Goal: Information Seeking & Learning: Compare options

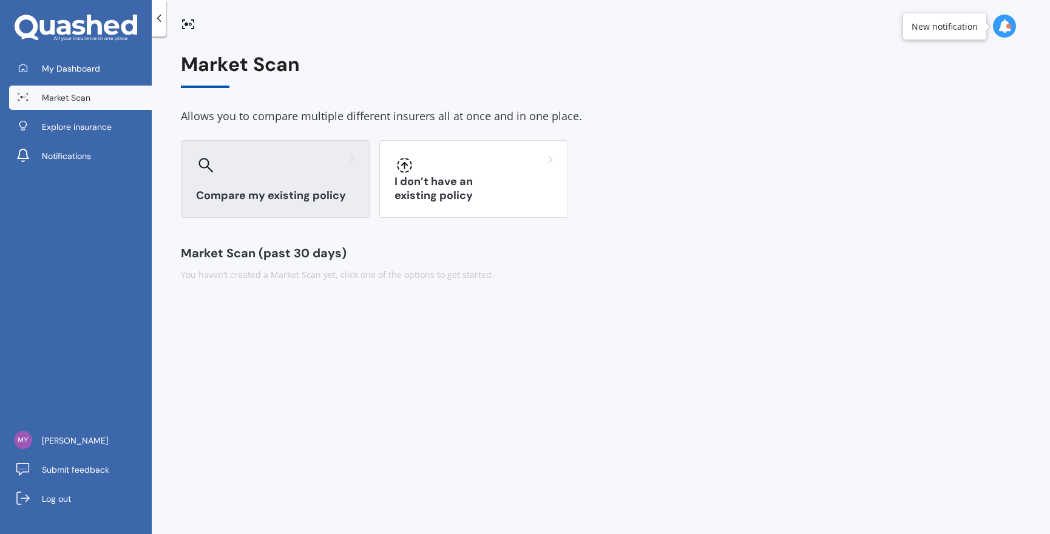
click at [270, 195] on h3 "Compare my existing policy" at bounding box center [275, 196] width 158 height 14
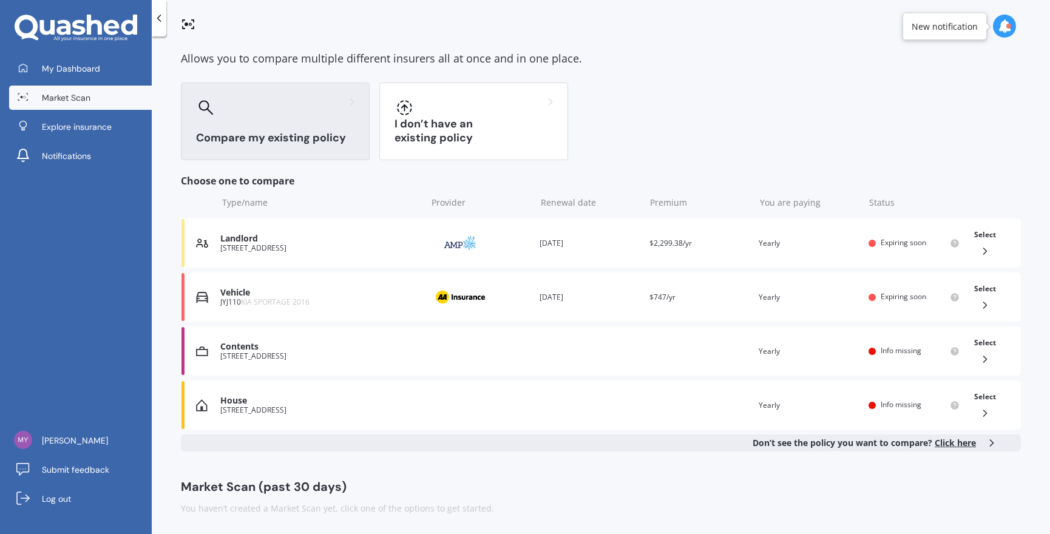
scroll to position [57, 0]
click at [979, 251] on icon at bounding box center [985, 252] width 12 height 12
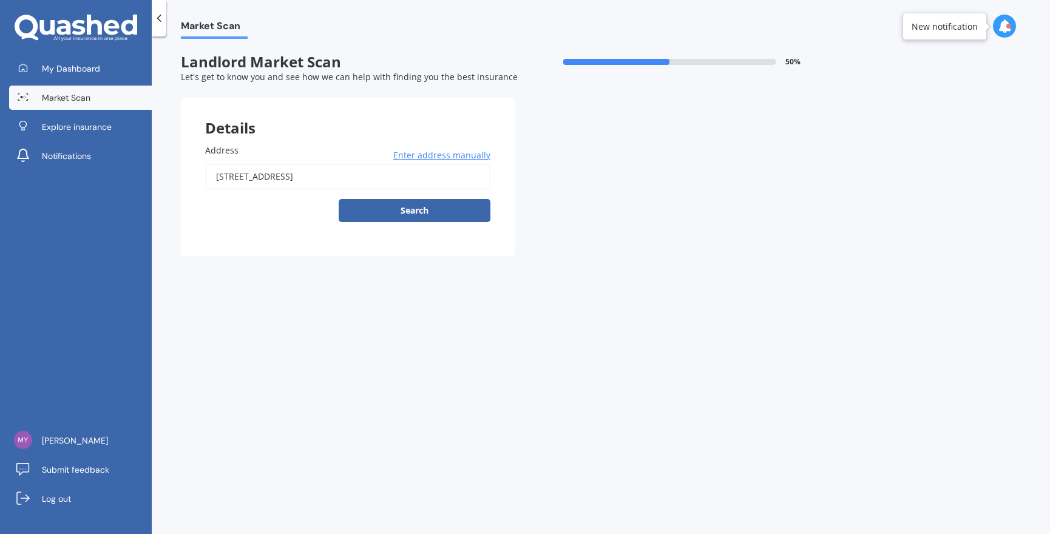
drag, startPoint x: 224, startPoint y: 172, endPoint x: 231, endPoint y: 172, distance: 6.7
click at [225, 172] on input "[STREET_ADDRESS]" at bounding box center [347, 176] width 285 height 25
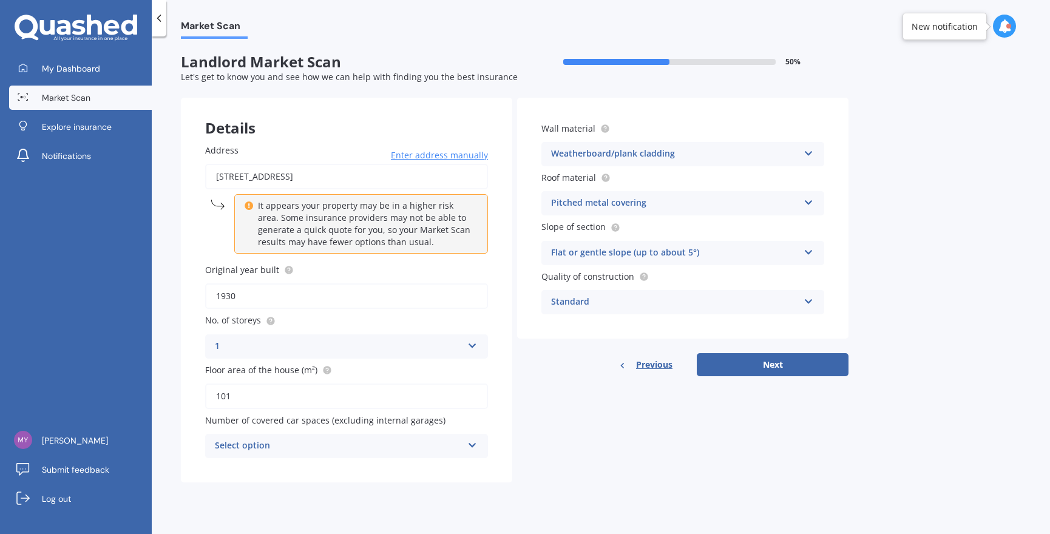
click at [226, 177] on input "[STREET_ADDRESS]" at bounding box center [346, 176] width 283 height 25
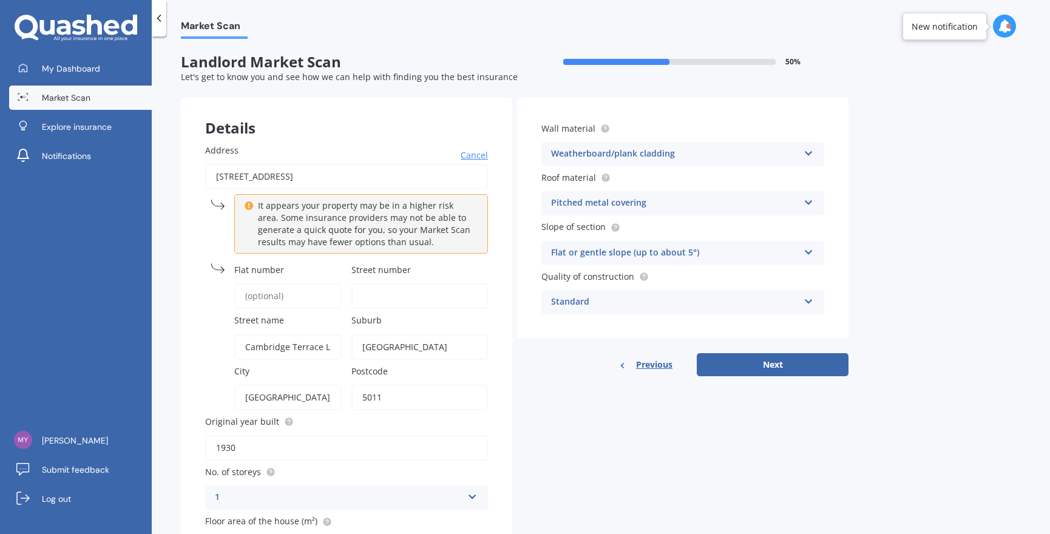
type input "[STREET_ADDRESS]"
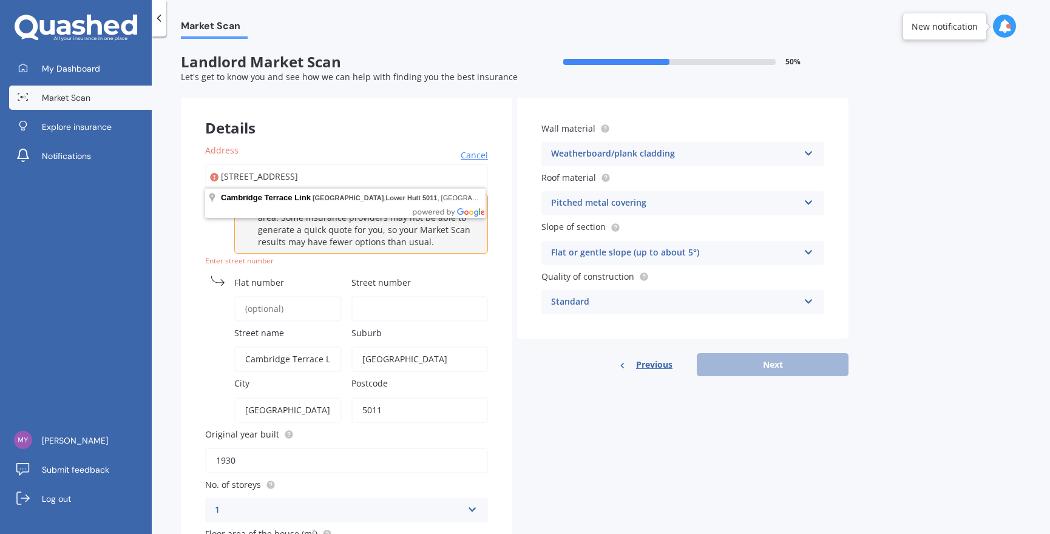
drag, startPoint x: 431, startPoint y: 178, endPoint x: 194, endPoint y: 177, distance: 236.7
click at [194, 177] on div "Address [STREET_ADDRESS] It appears your property may be in a higher risk area.…" at bounding box center [346, 383] width 331 height 527
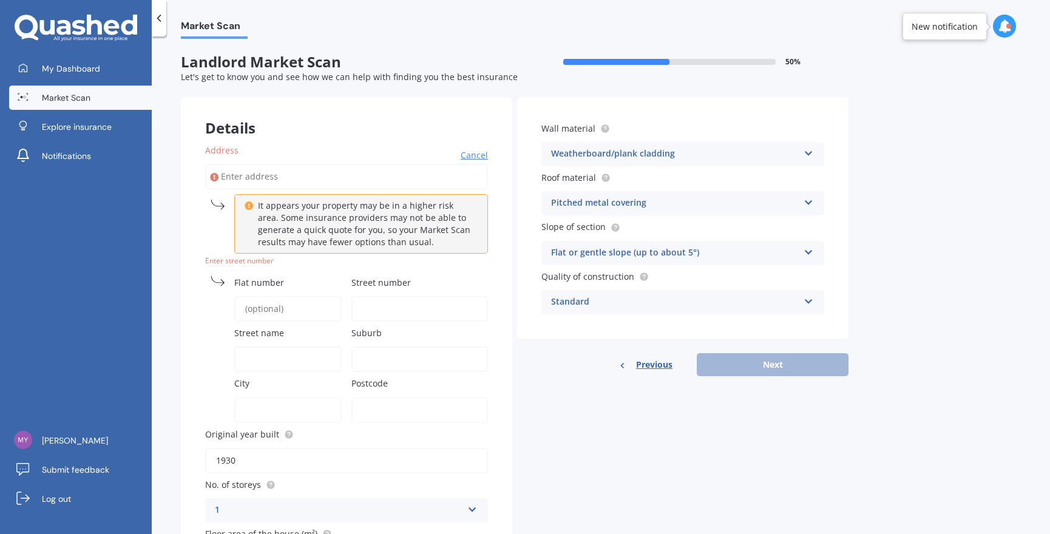
paste input "74B"
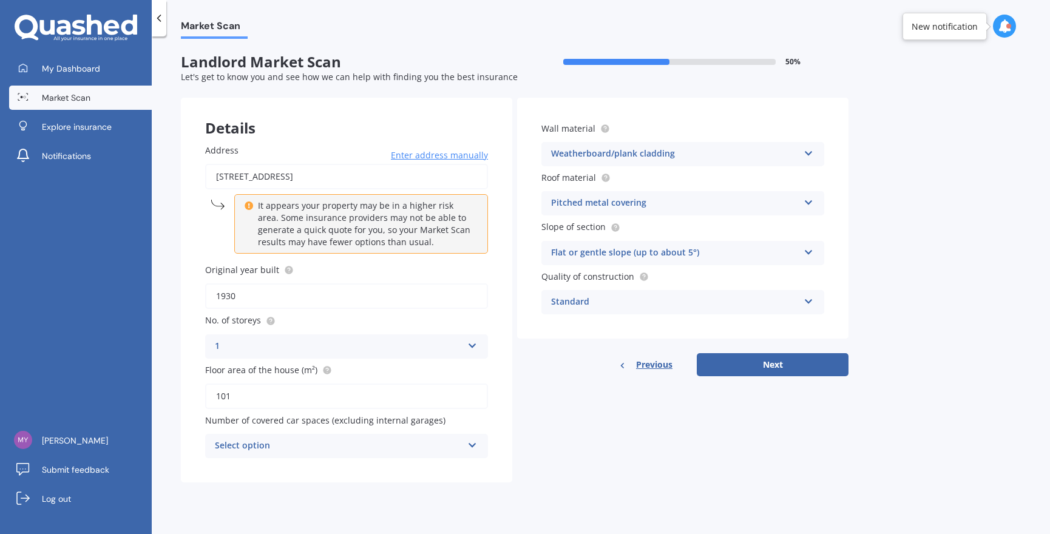
click at [217, 175] on input "[STREET_ADDRESS]" at bounding box center [346, 176] width 283 height 25
click at [235, 175] on input "flat [STREET_ADDRESS]" at bounding box center [346, 176] width 283 height 25
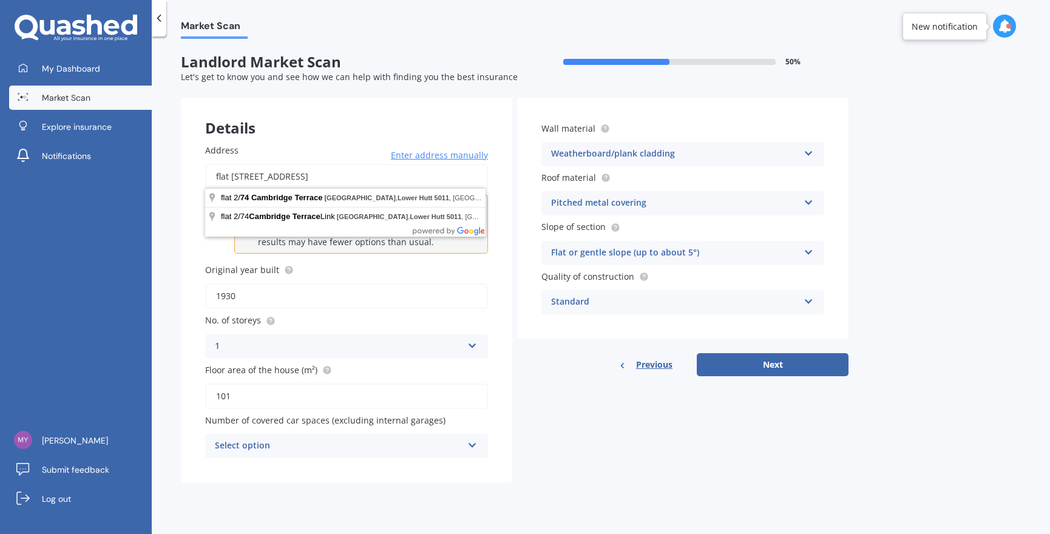
click at [239, 174] on input "flat [STREET_ADDRESS]" at bounding box center [346, 176] width 283 height 25
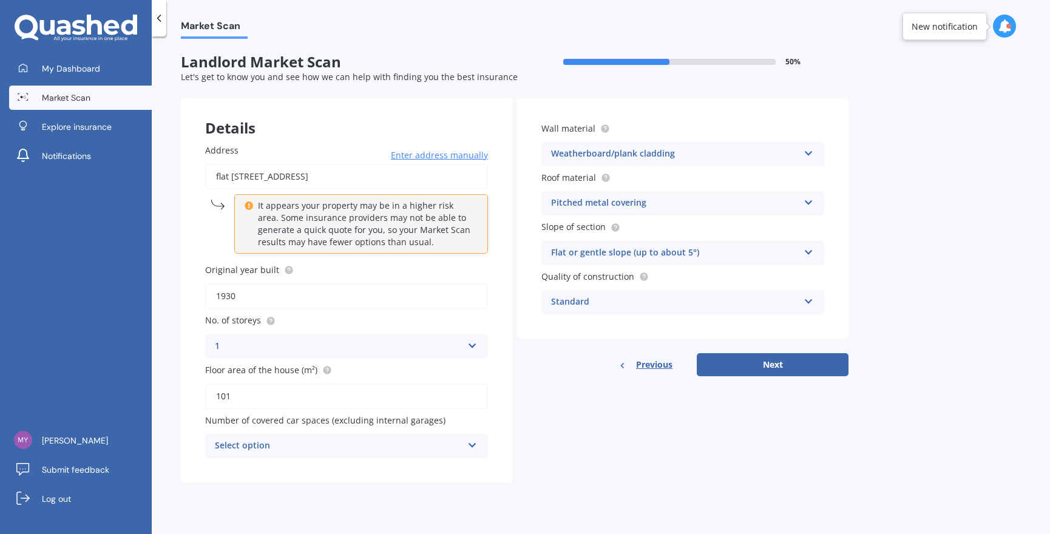
type input "[STREET_ADDRESS]"
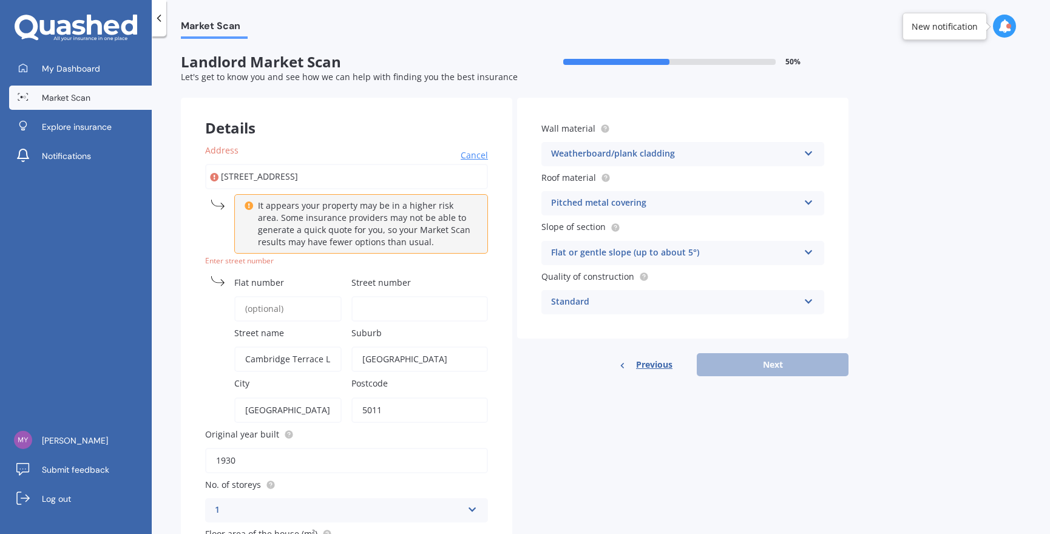
click at [476, 155] on span "Cancel" at bounding box center [474, 155] width 27 height 12
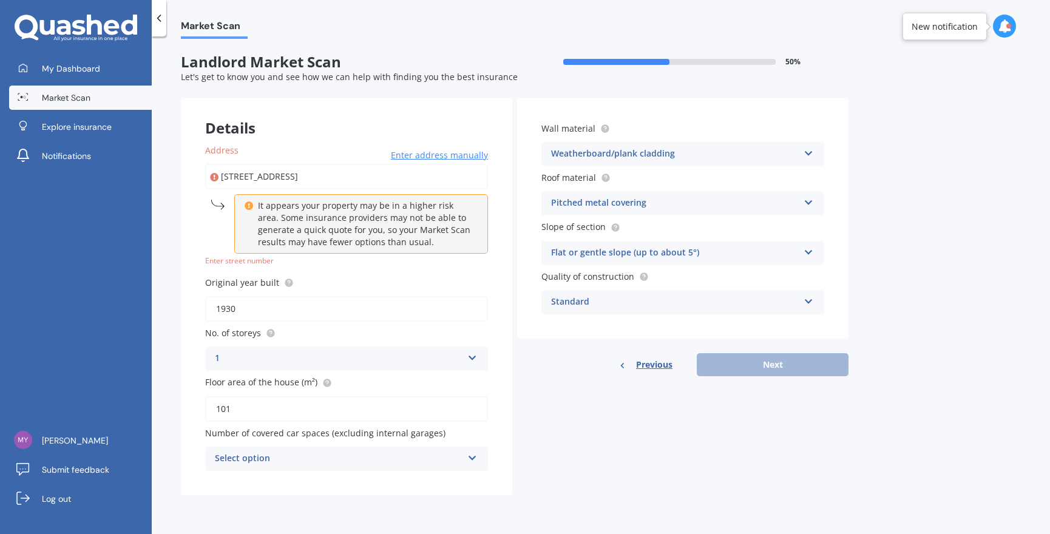
click at [441, 155] on span "Enter address manually" at bounding box center [439, 155] width 97 height 12
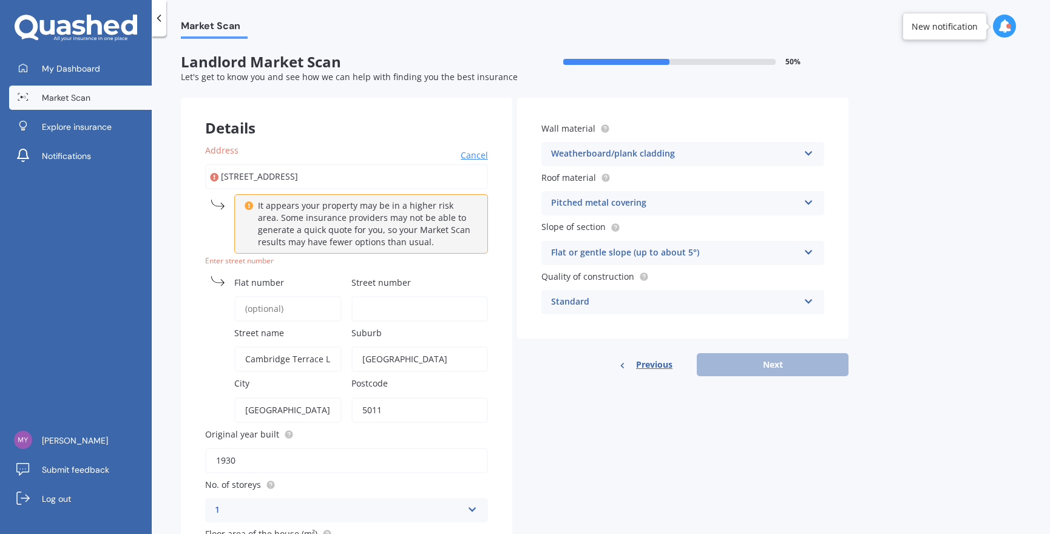
click at [299, 311] on input "Flat number" at bounding box center [287, 308] width 107 height 25
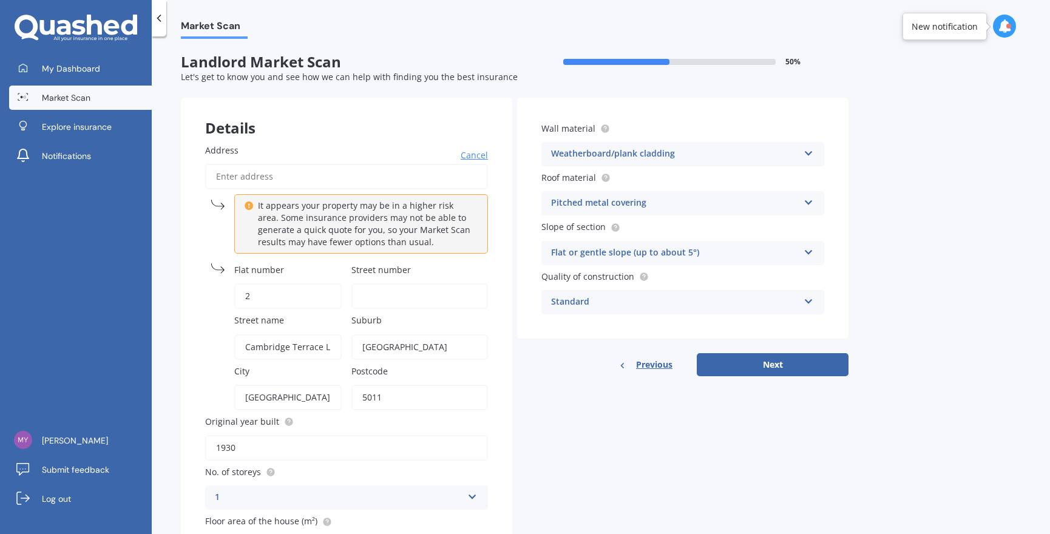
type input "2"
click at [366, 298] on input "Street number" at bounding box center [419, 295] width 137 height 25
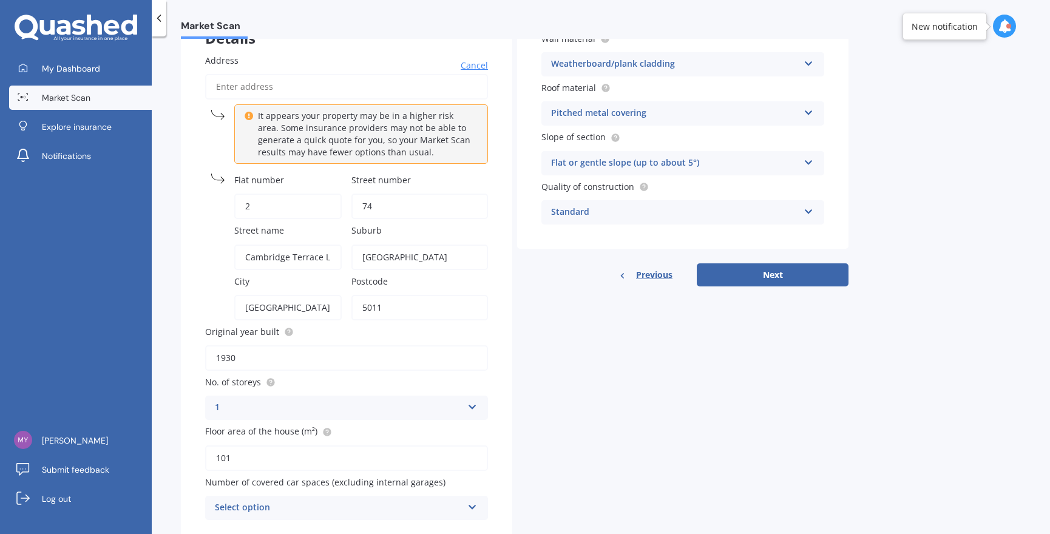
scroll to position [92, 0]
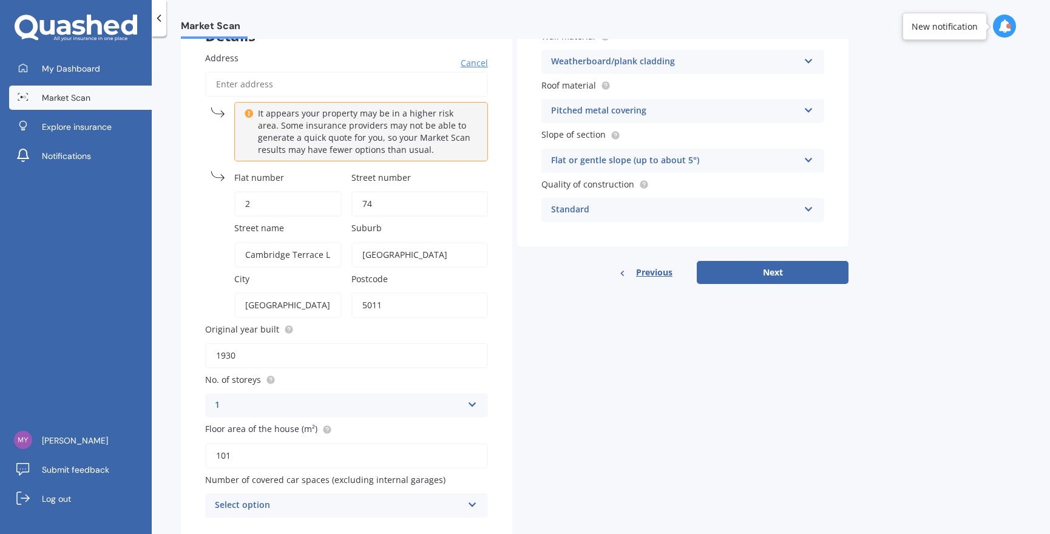
type input "74"
click at [354, 353] on input "1930" at bounding box center [346, 355] width 283 height 25
drag, startPoint x: 312, startPoint y: 354, endPoint x: 206, endPoint y: 345, distance: 106.0
click at [206, 345] on input "1930" at bounding box center [346, 355] width 283 height 25
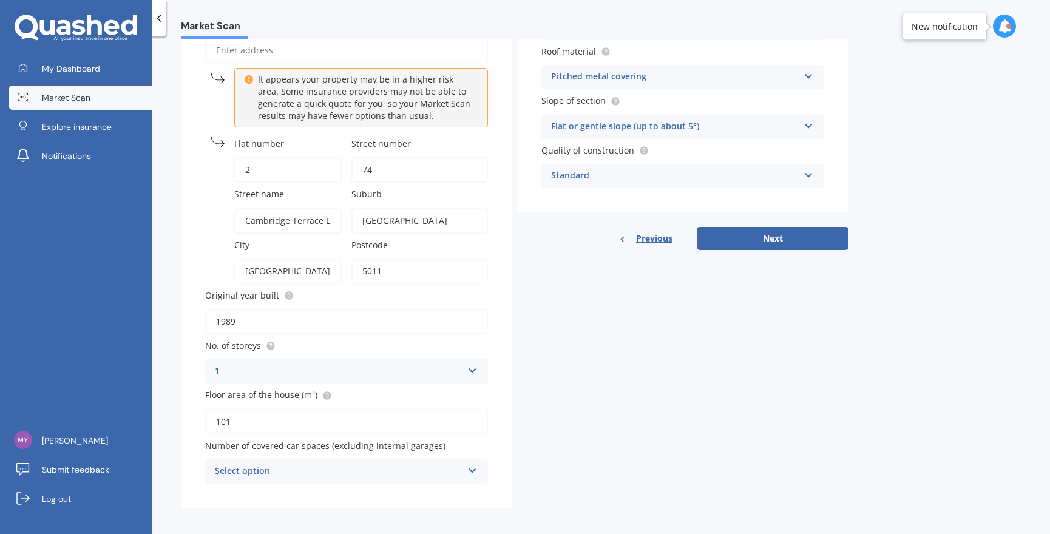
scroll to position [125, 0]
type input "1989"
drag, startPoint x: 232, startPoint y: 418, endPoint x: 200, endPoint y: 416, distance: 32.9
click at [200, 416] on div "Address Cancel It appears your property may be in a higher risk area. Some insu…" at bounding box center [346, 252] width 331 height 515
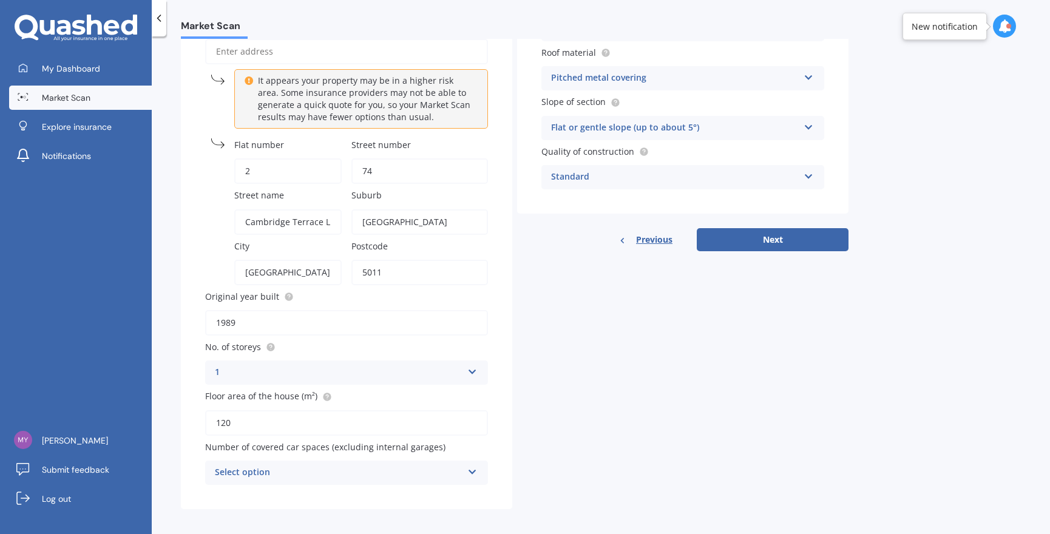
type input "120"
click at [469, 466] on icon at bounding box center [472, 470] width 10 height 8
click at [543, 391] on div "Details Address Cancel It appears your property may be in a higher risk area. S…" at bounding box center [515, 241] width 668 height 537
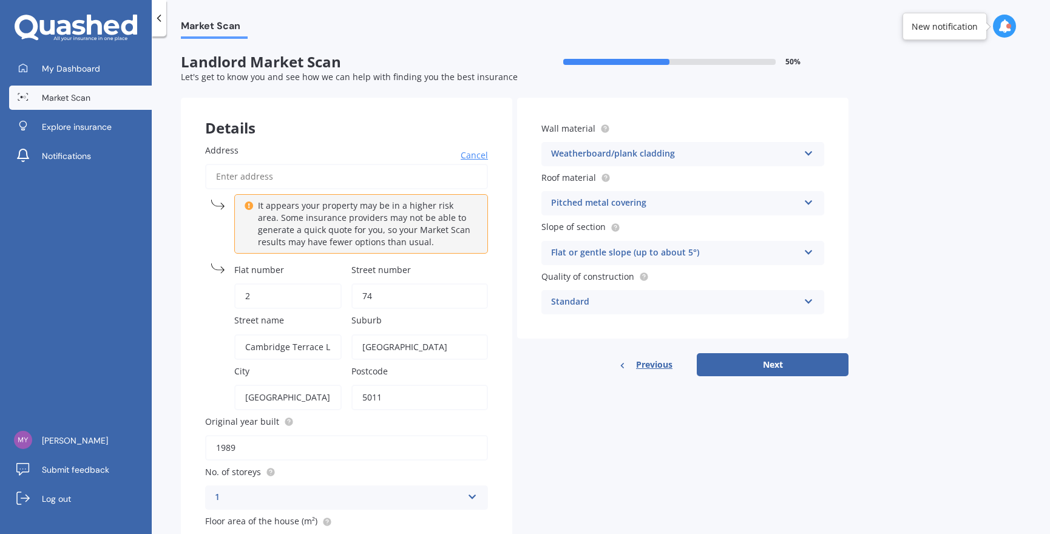
scroll to position [0, 0]
click at [784, 359] on button "Next" at bounding box center [773, 364] width 152 height 23
select select "28"
select select "10"
select select "1960"
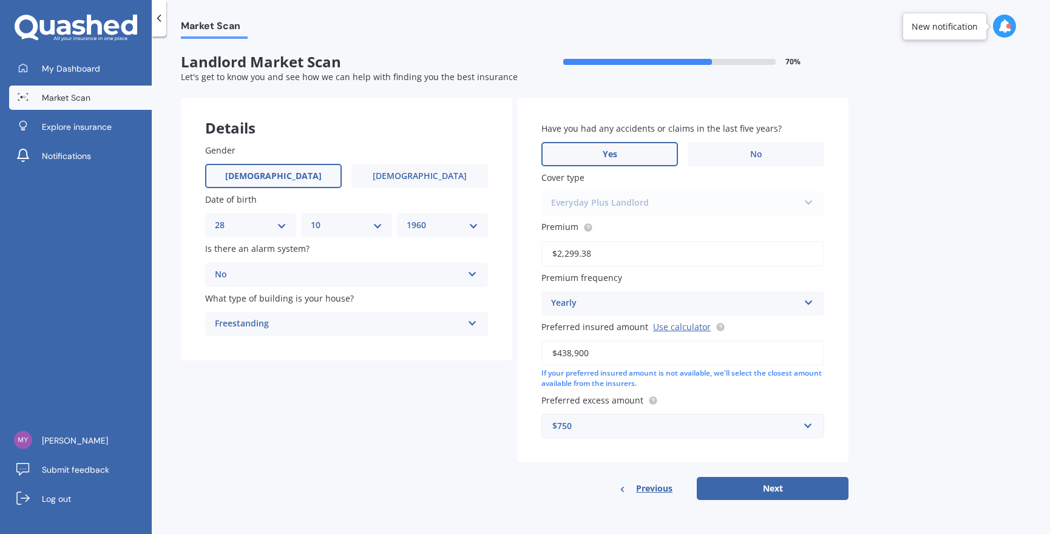
click at [637, 156] on label "Yes" at bounding box center [609, 154] width 137 height 24
click at [0, 0] on input "Yes" at bounding box center [0, 0] width 0 height 0
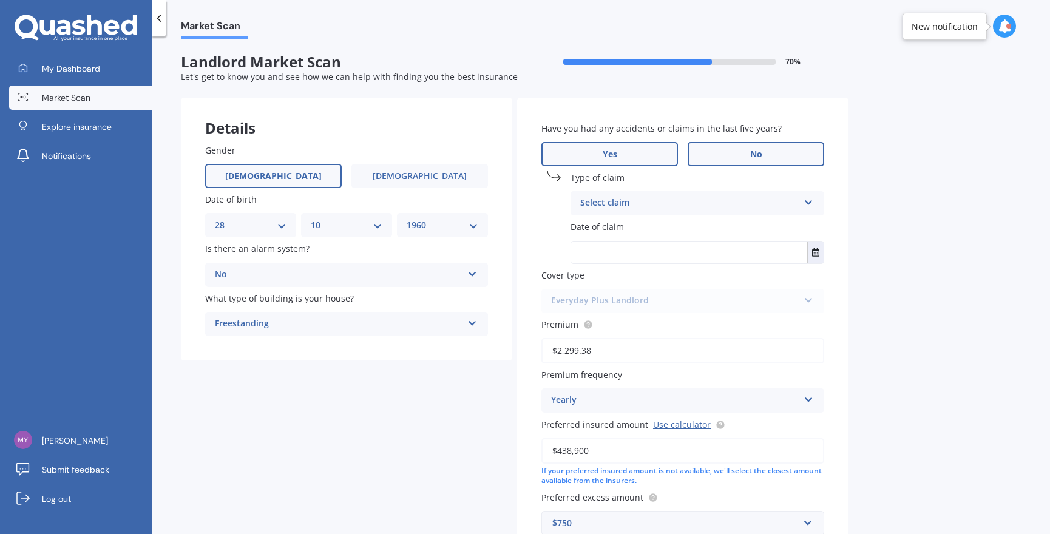
click at [713, 151] on label "No" at bounding box center [756, 154] width 137 height 24
click at [0, 0] on input "No" at bounding box center [0, 0] width 0 height 0
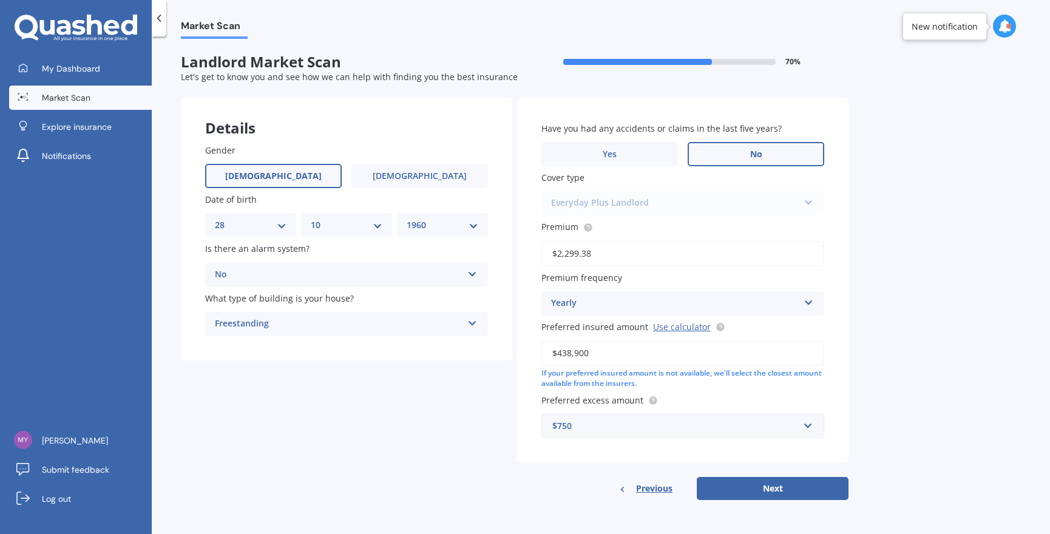
click at [646, 252] on input "$2,299.38" at bounding box center [682, 253] width 283 height 25
click at [890, 339] on div "Market Scan Landlord Market Scan 70 % Let's get to know you and see how we can …" at bounding box center [601, 288] width 898 height 498
click at [683, 327] on link "Use calculator" at bounding box center [682, 327] width 58 height 12
click at [771, 481] on button "Next" at bounding box center [773, 488] width 152 height 23
select select "28"
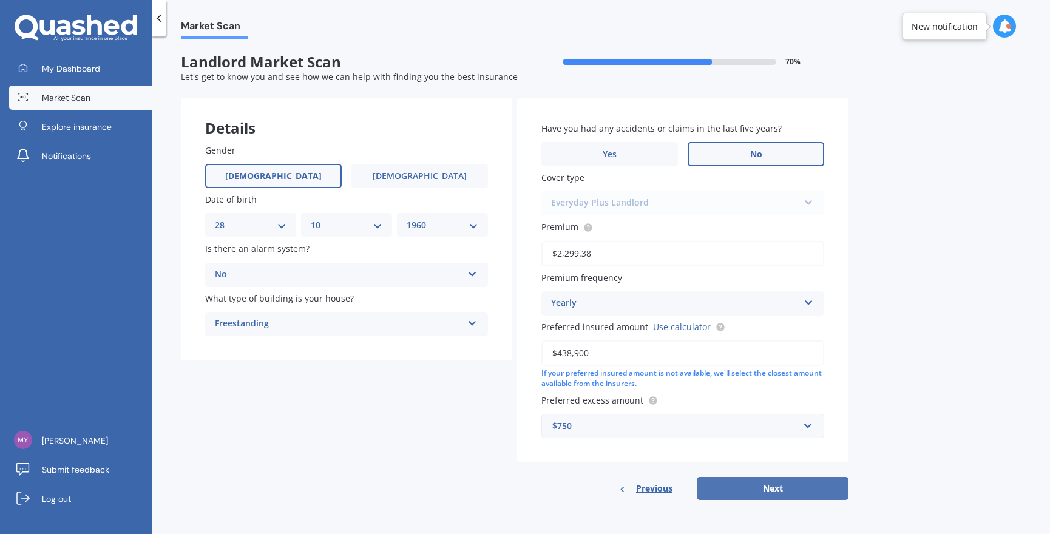
select select "10"
select select "1960"
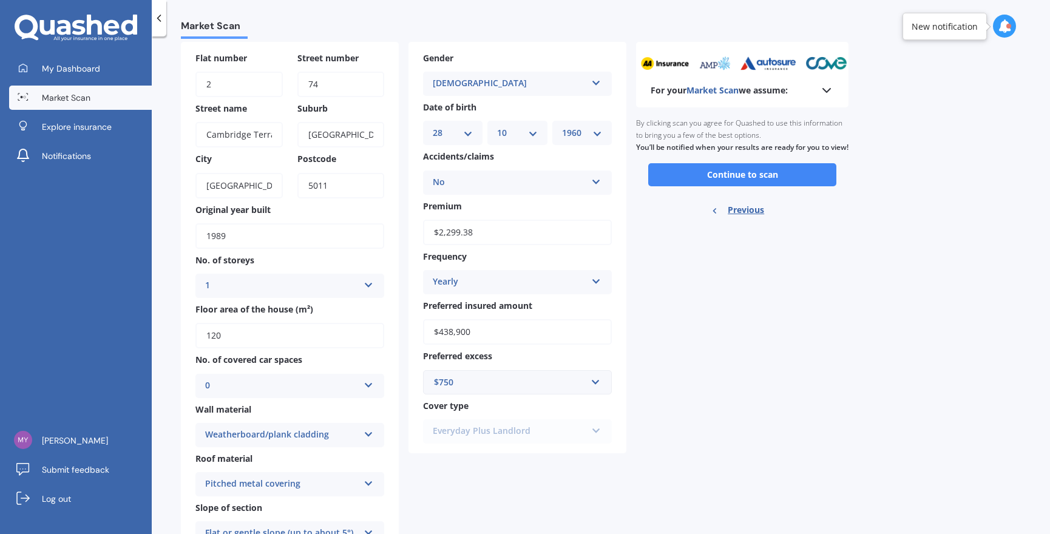
scroll to position [53, 0]
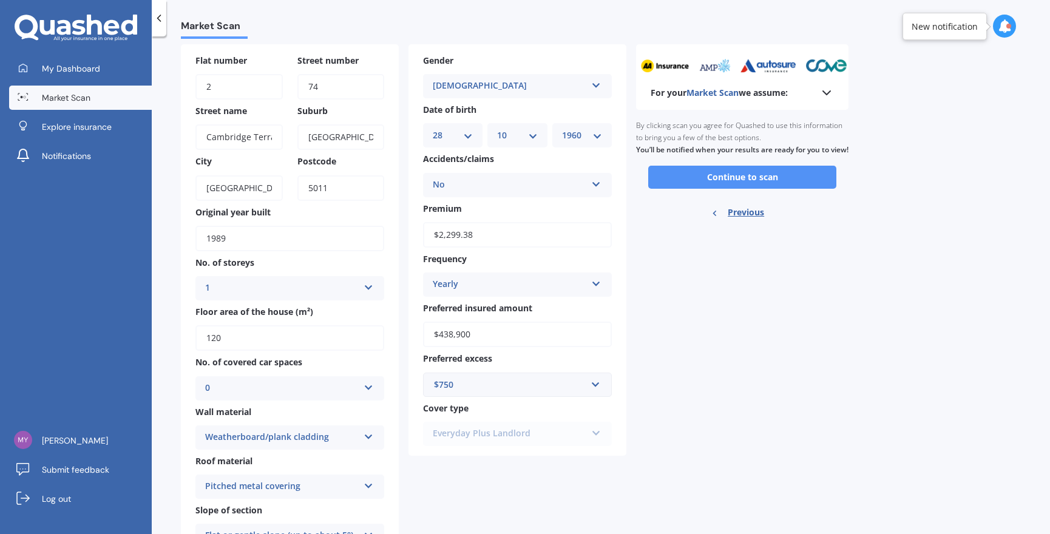
click at [740, 187] on button "Continue to scan" at bounding box center [742, 177] width 188 height 23
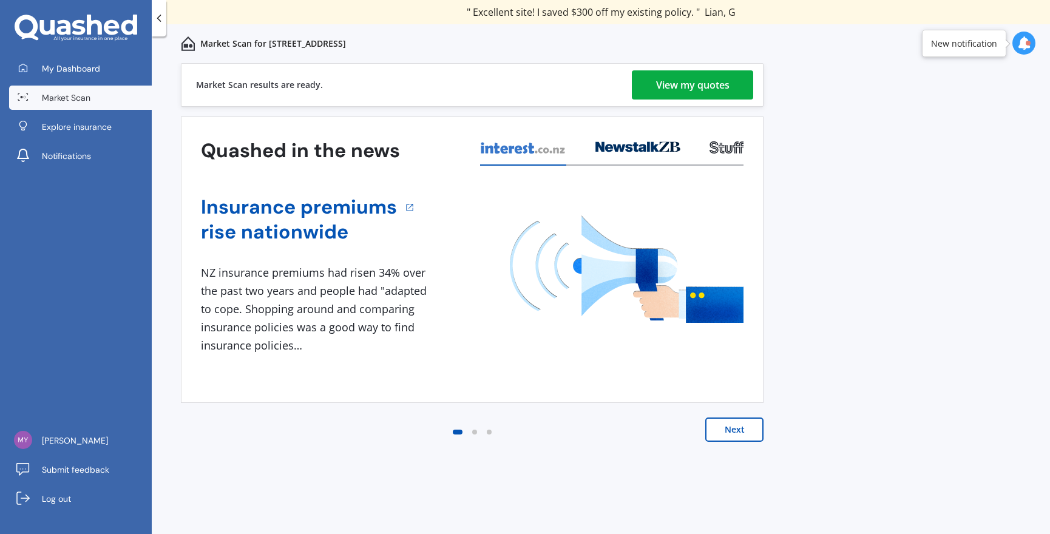
click at [714, 84] on div "View my quotes" at bounding box center [692, 84] width 73 height 29
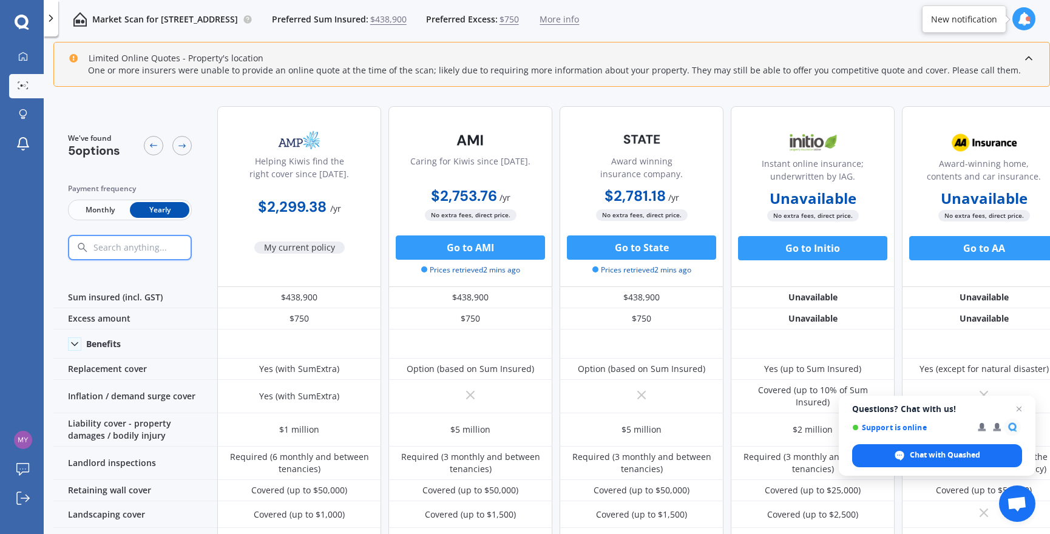
scroll to position [0, 1]
click at [519, 22] on span "$750" at bounding box center [508, 19] width 19 height 12
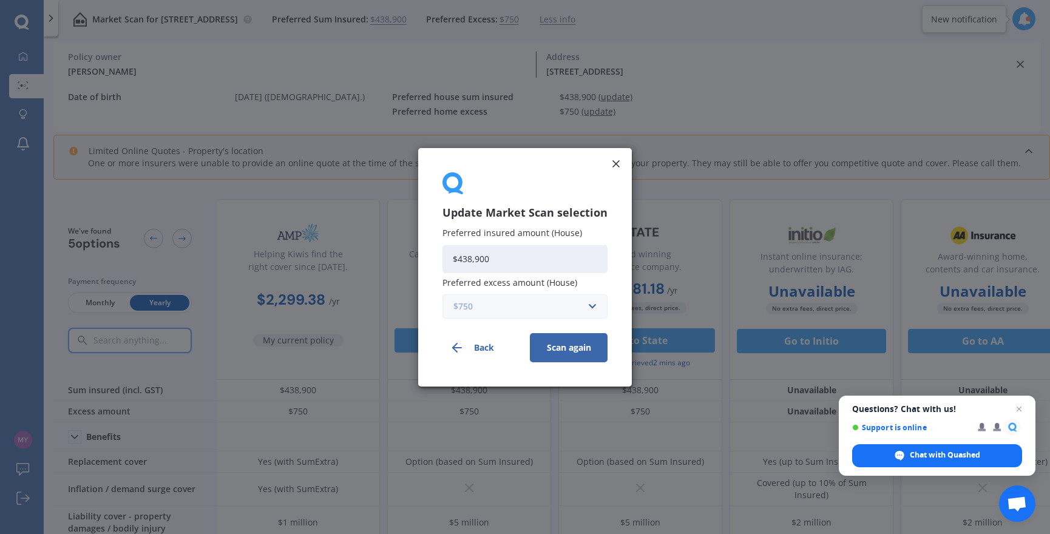
click at [589, 308] on input "text" at bounding box center [521, 305] width 154 height 23
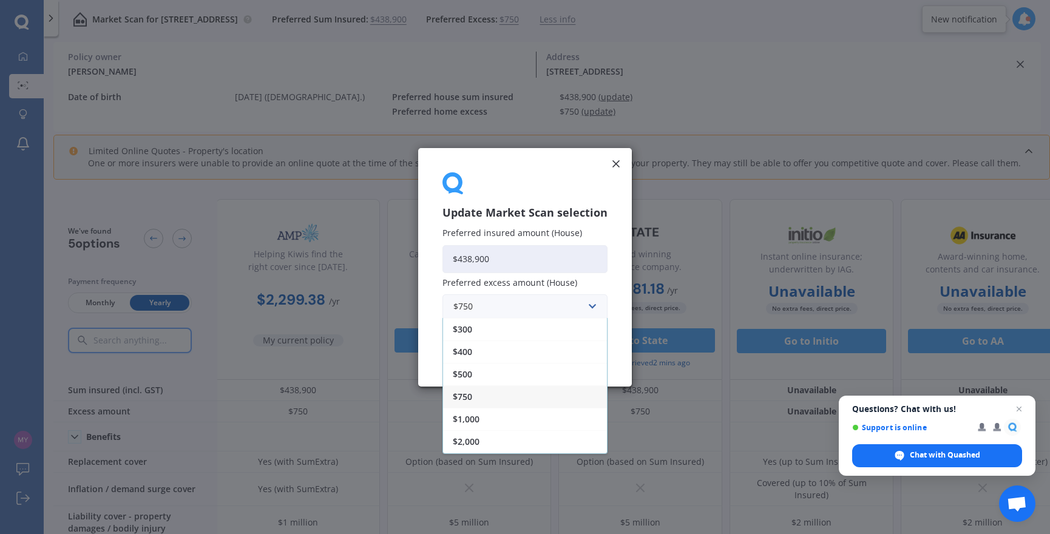
click at [477, 417] on span "$1,000" at bounding box center [466, 419] width 27 height 8
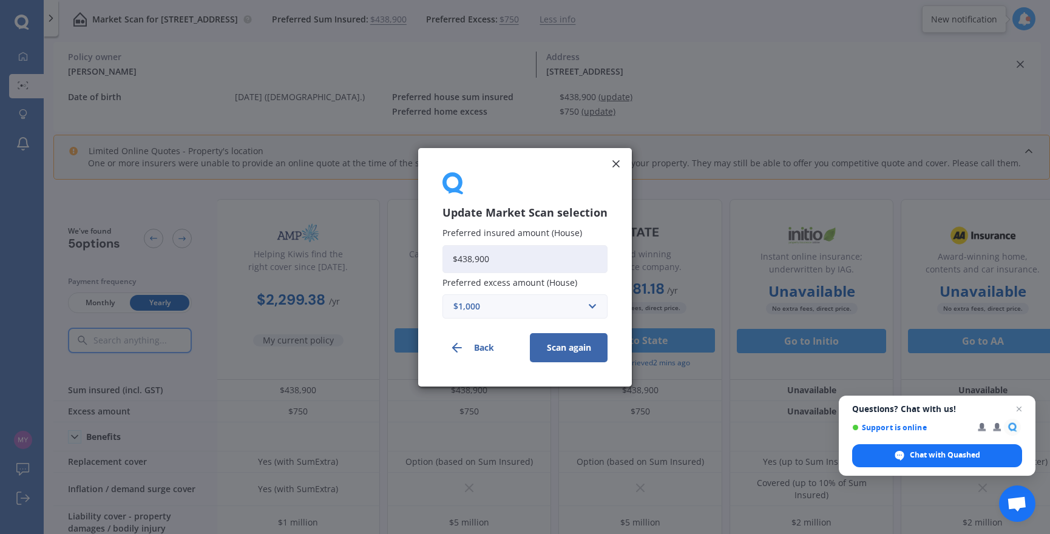
click at [564, 350] on button "Scan again" at bounding box center [569, 347] width 78 height 29
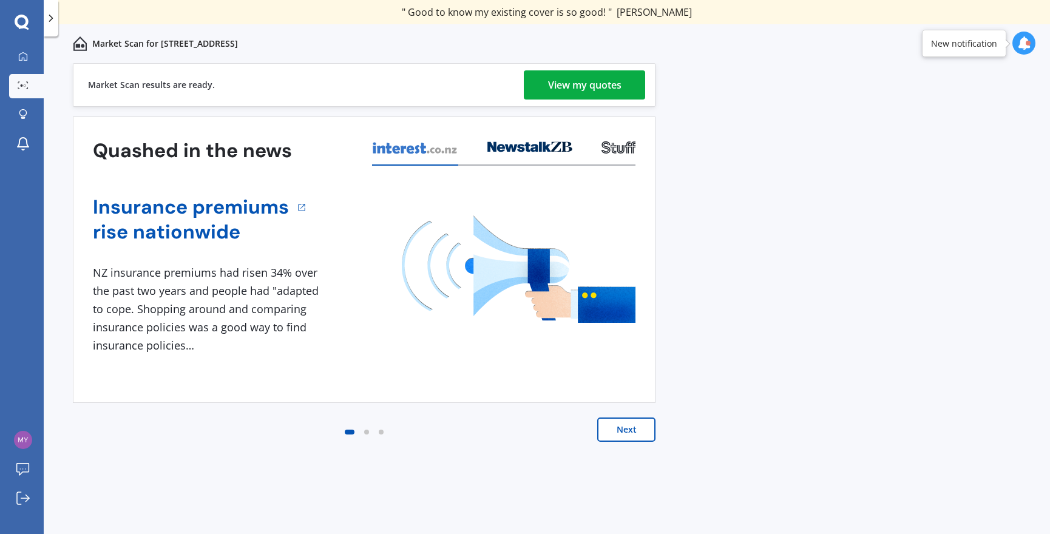
click at [581, 90] on div "View my quotes" at bounding box center [584, 84] width 73 height 29
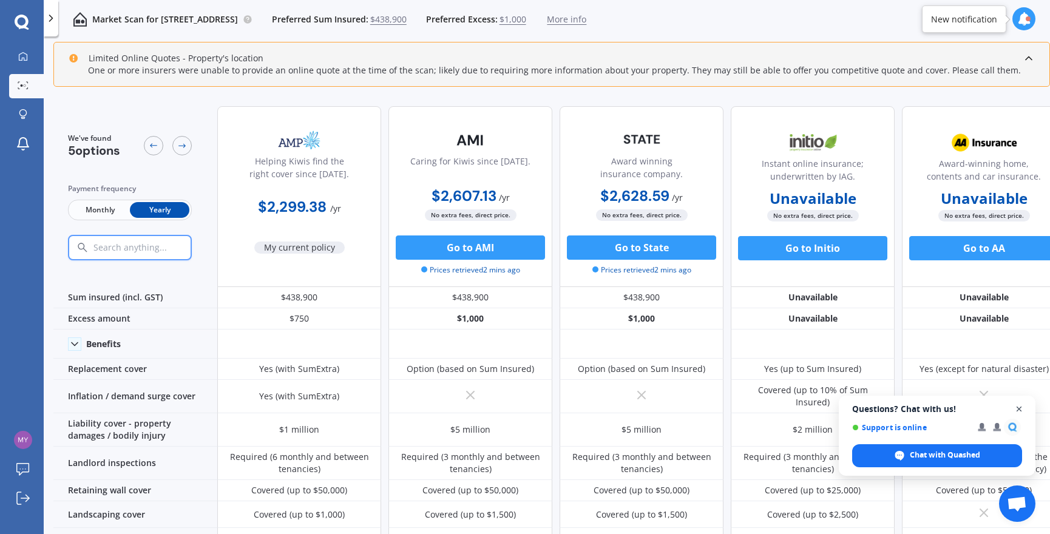
click at [1022, 407] on span "Close chat" at bounding box center [1019, 409] width 15 height 15
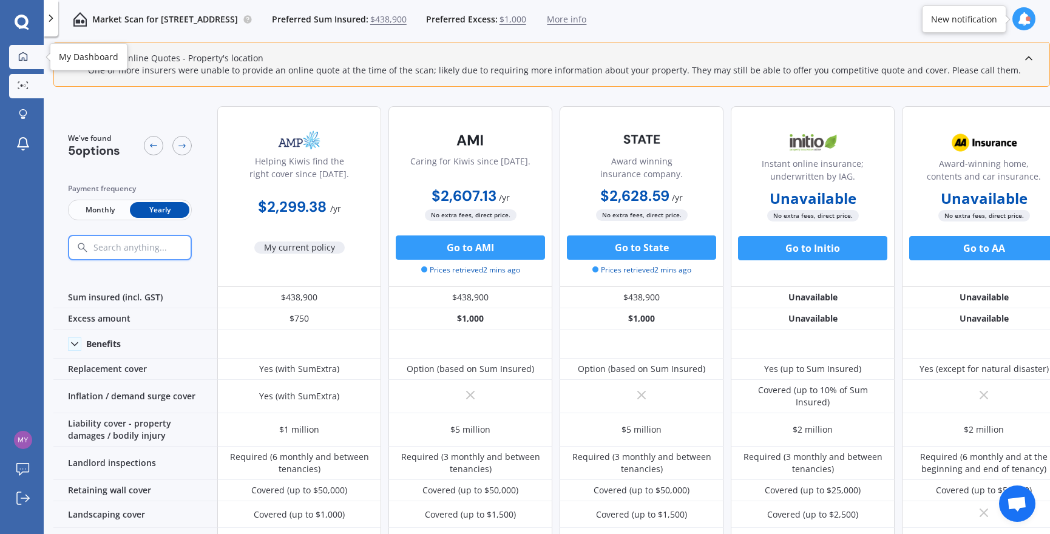
click at [25, 60] on icon at bounding box center [23, 56] width 8 height 8
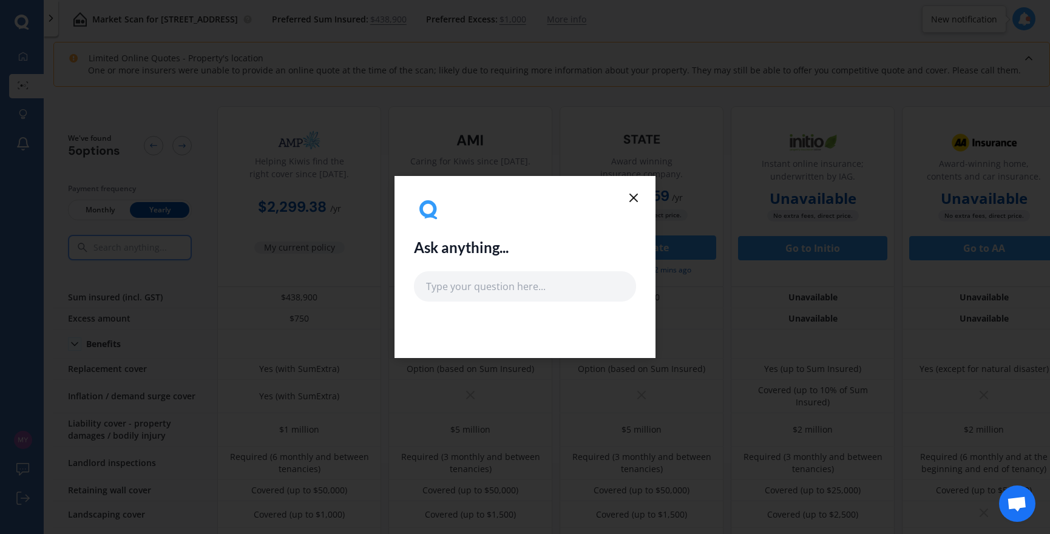
click at [631, 198] on icon at bounding box center [633, 198] width 15 height 15
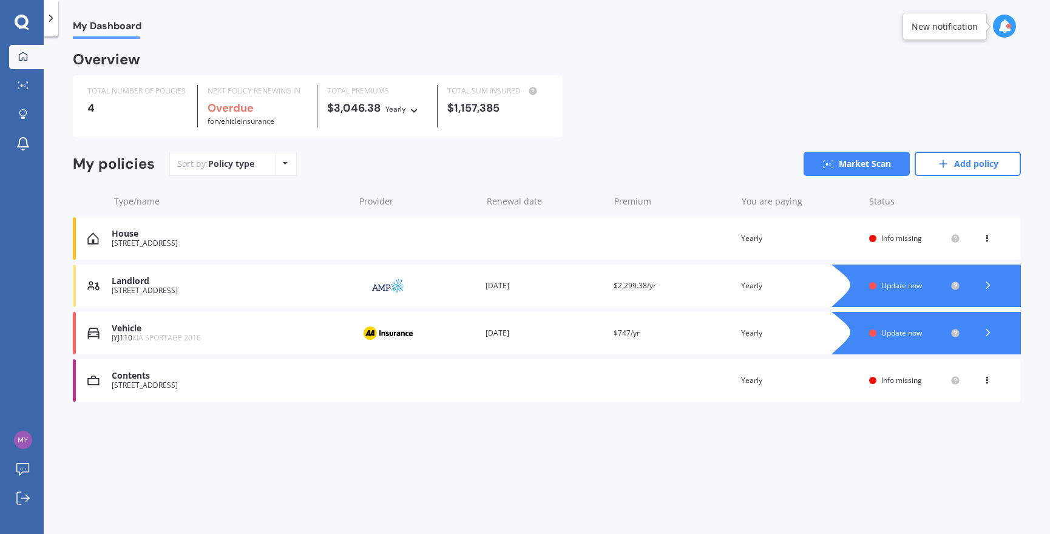
click at [212, 381] on div "[STREET_ADDRESS]" at bounding box center [230, 385] width 236 height 8
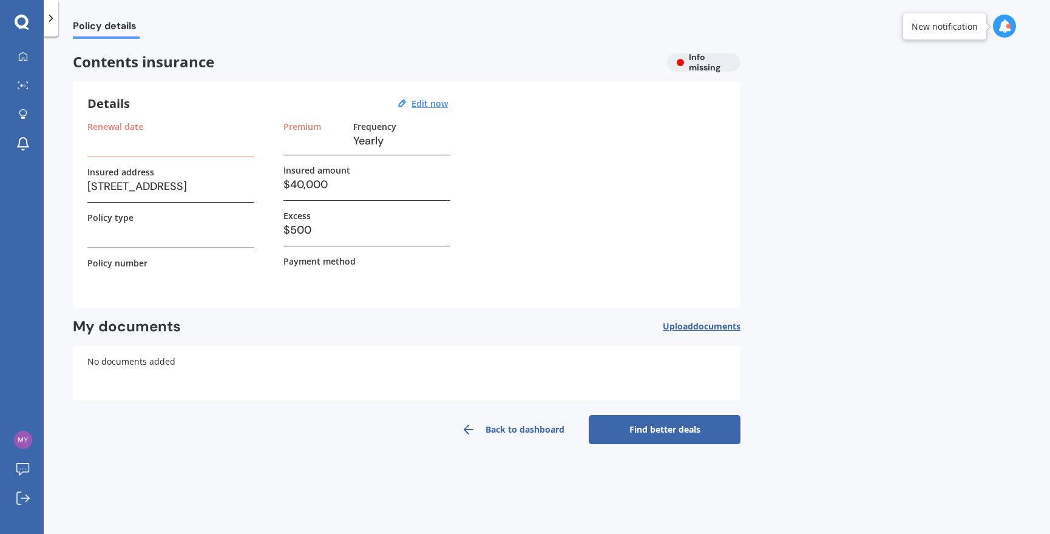
click at [654, 431] on link "Find better deals" at bounding box center [665, 429] width 152 height 29
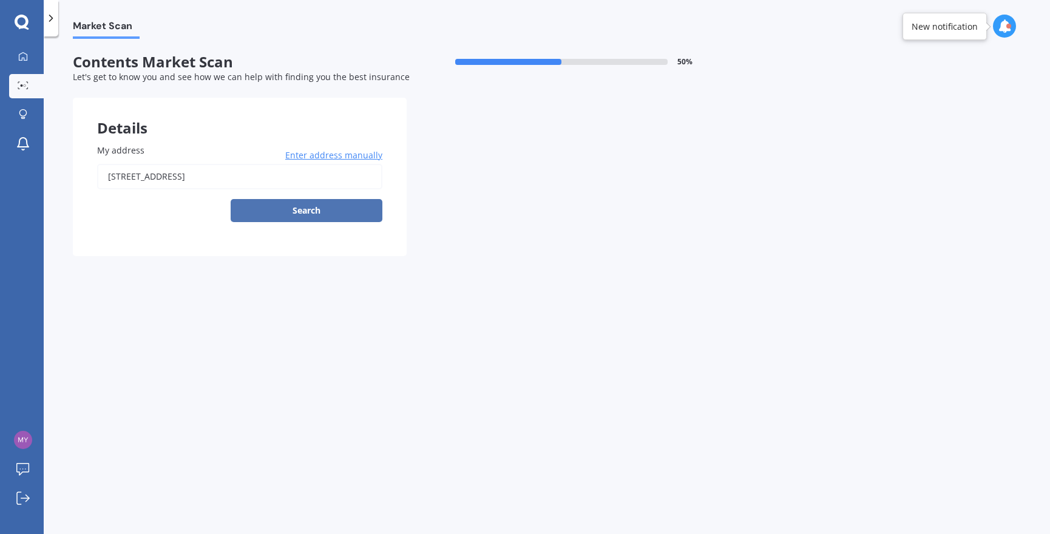
click at [334, 214] on button "Search" at bounding box center [307, 210] width 152 height 23
type input "[STREET_ADDRESS]"
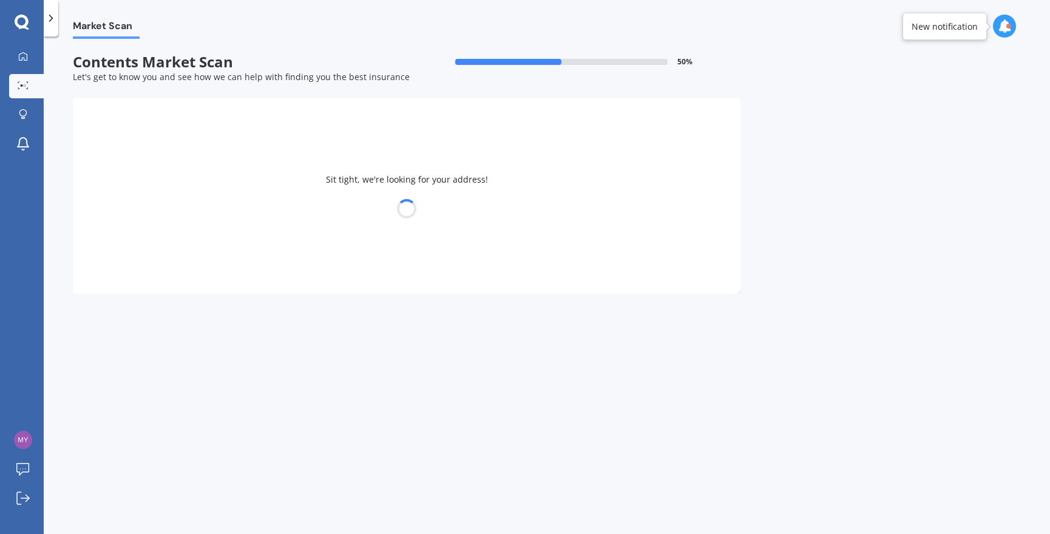
select select "28"
select select "10"
select select "1960"
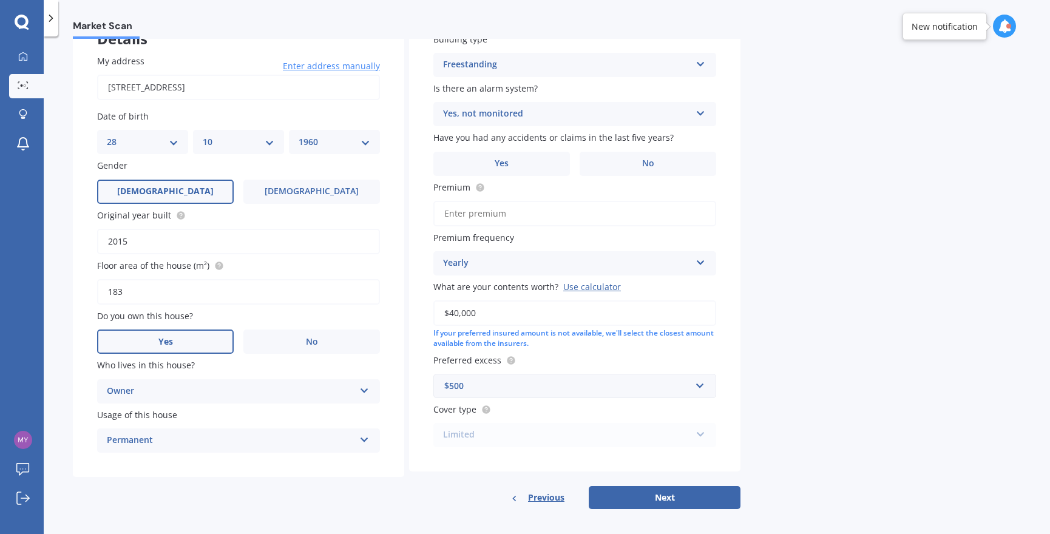
scroll to position [90, 0]
click at [674, 490] on button "Next" at bounding box center [665, 497] width 152 height 23
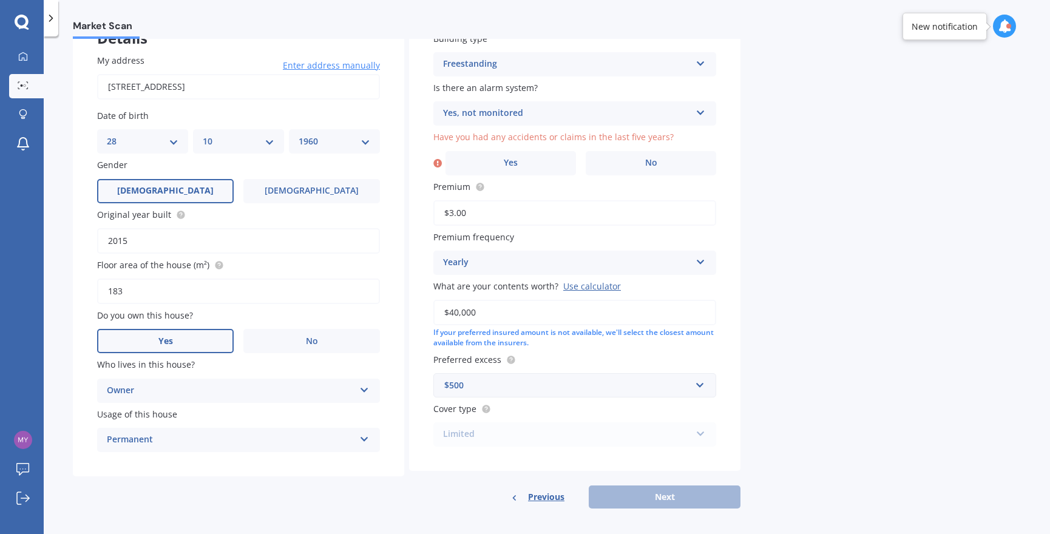
drag, startPoint x: 469, startPoint y: 210, endPoint x: 441, endPoint y: 206, distance: 27.6
click at [441, 206] on input "$3.00" at bounding box center [574, 212] width 283 height 25
type input "$300.00"
click at [682, 495] on div "Previous Next" at bounding box center [574, 497] width 331 height 23
click at [652, 158] on span "No" at bounding box center [651, 163] width 12 height 10
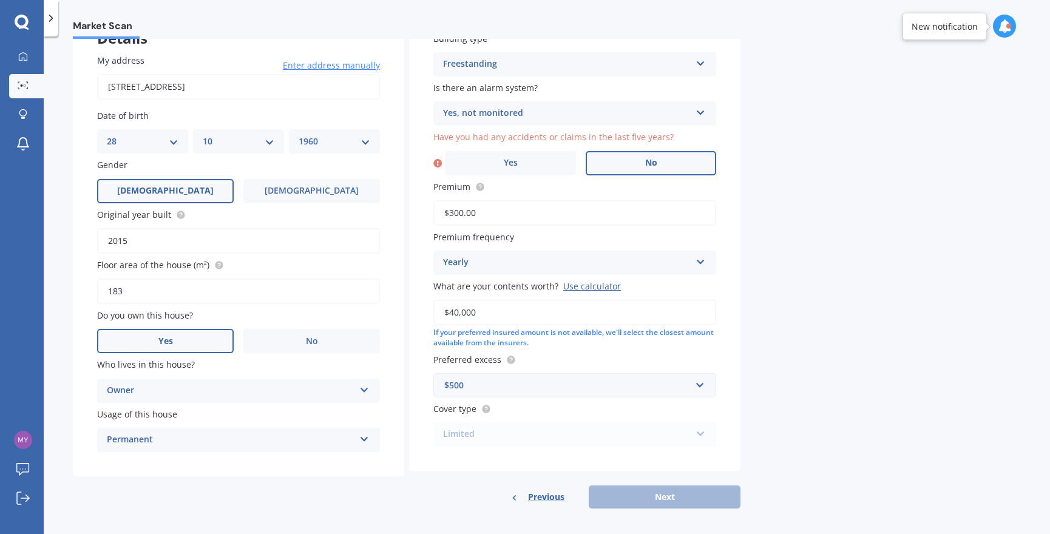
click at [0, 0] on input "No" at bounding box center [0, 0] width 0 height 0
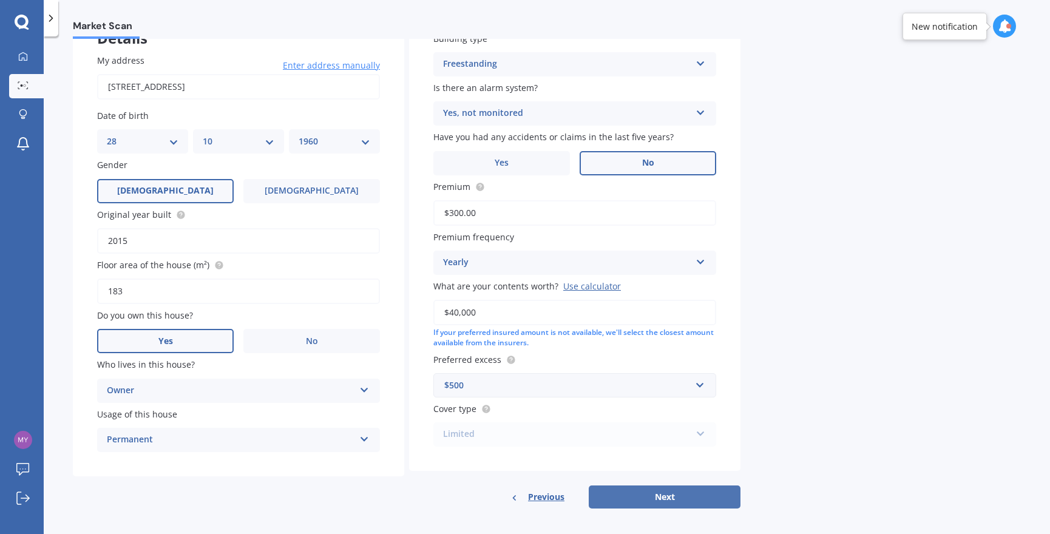
click at [691, 493] on button "Next" at bounding box center [665, 497] width 152 height 23
select select "28"
select select "10"
select select "1960"
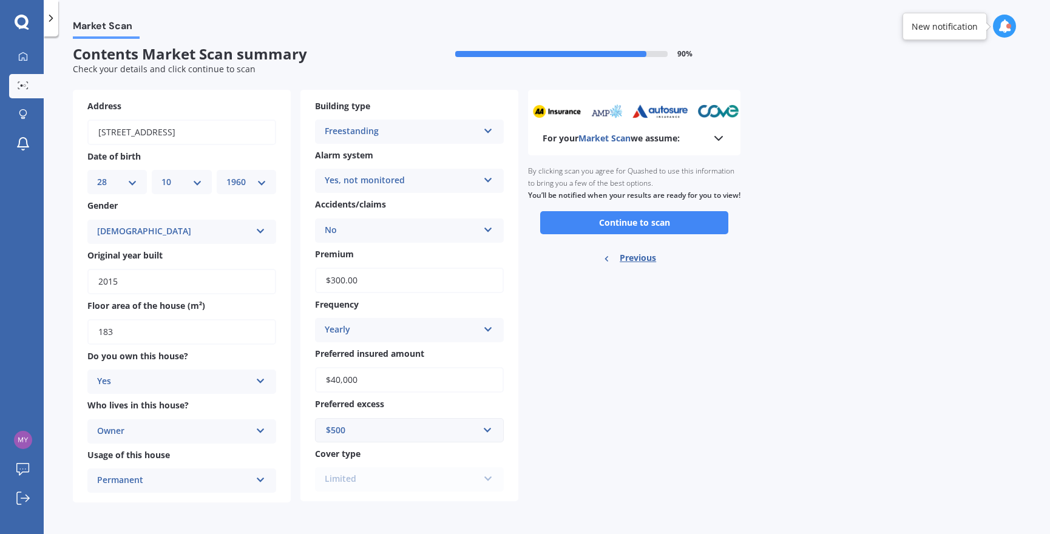
scroll to position [0, 0]
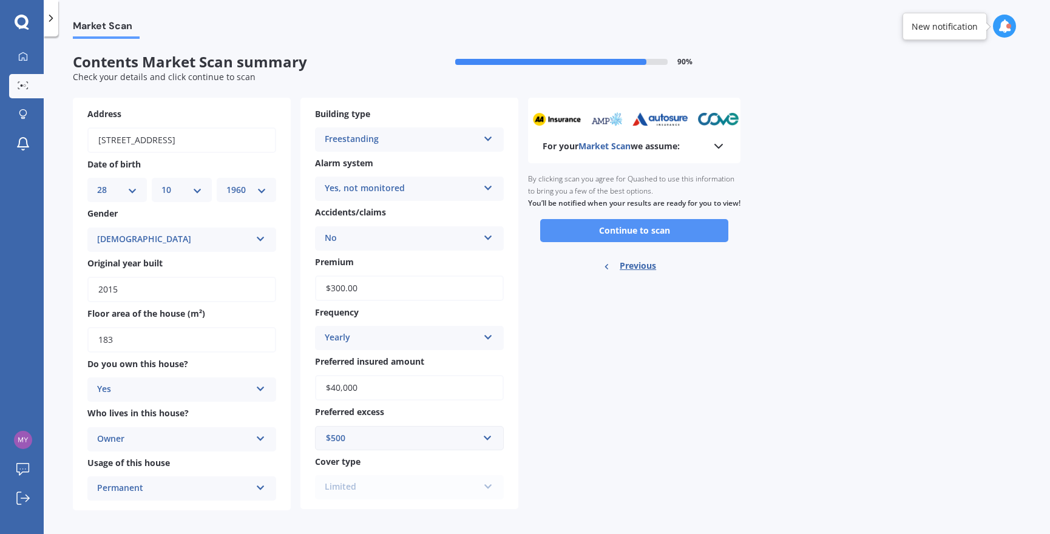
click at [669, 242] on button "Continue to scan" at bounding box center [634, 230] width 188 height 23
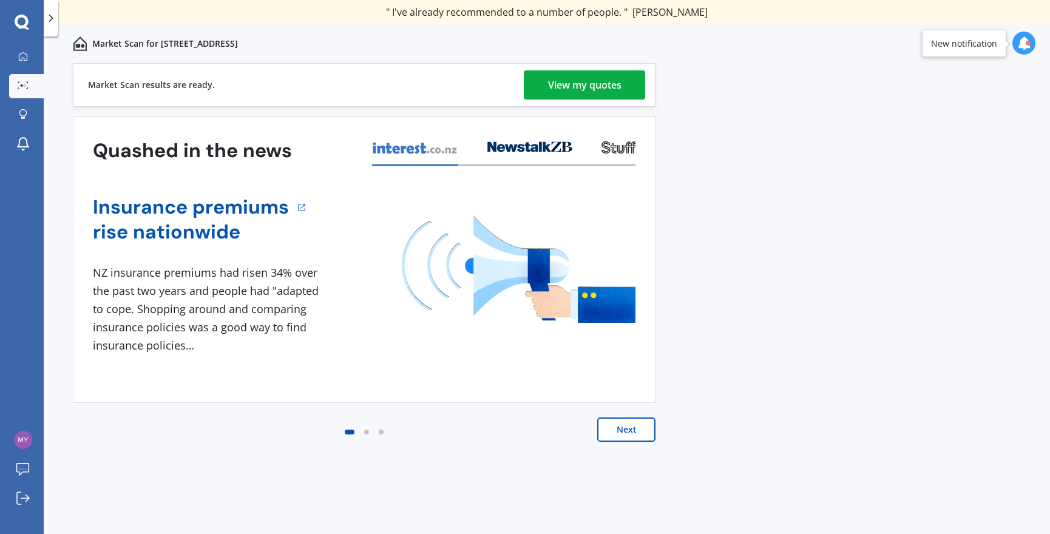
click at [557, 90] on div "View my quotes" at bounding box center [584, 84] width 73 height 29
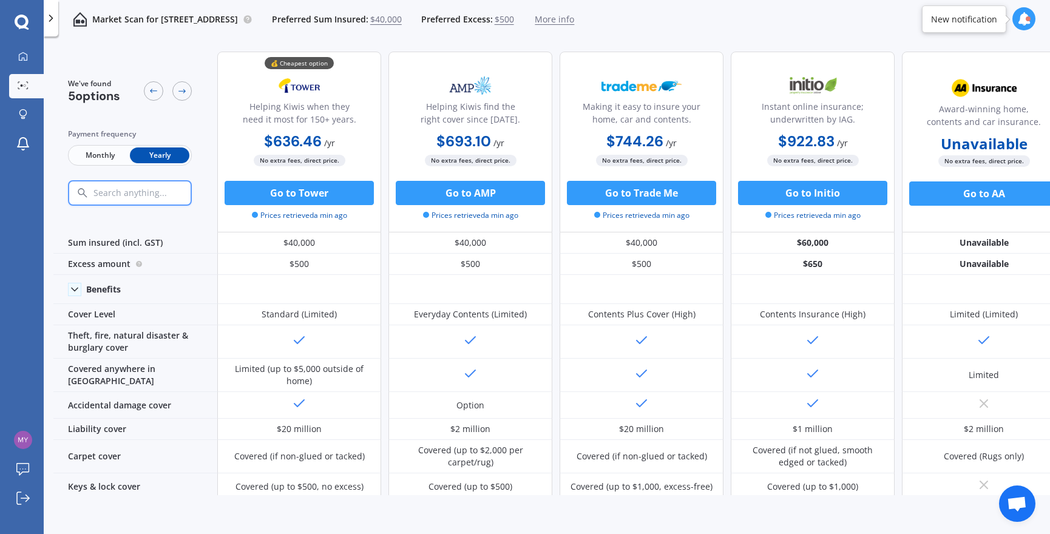
scroll to position [0, 1]
